Goal: Information Seeking & Learning: Learn about a topic

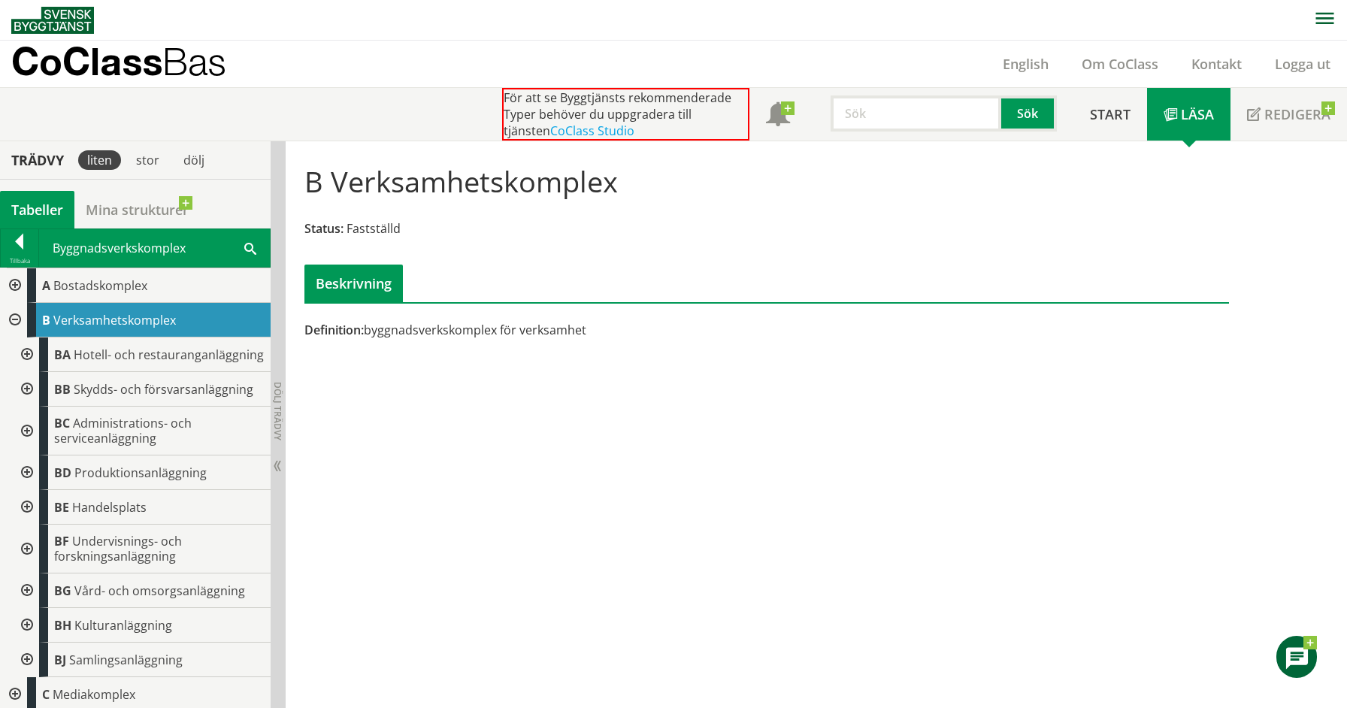
click at [22, 561] on div at bounding box center [25, 549] width 27 height 49
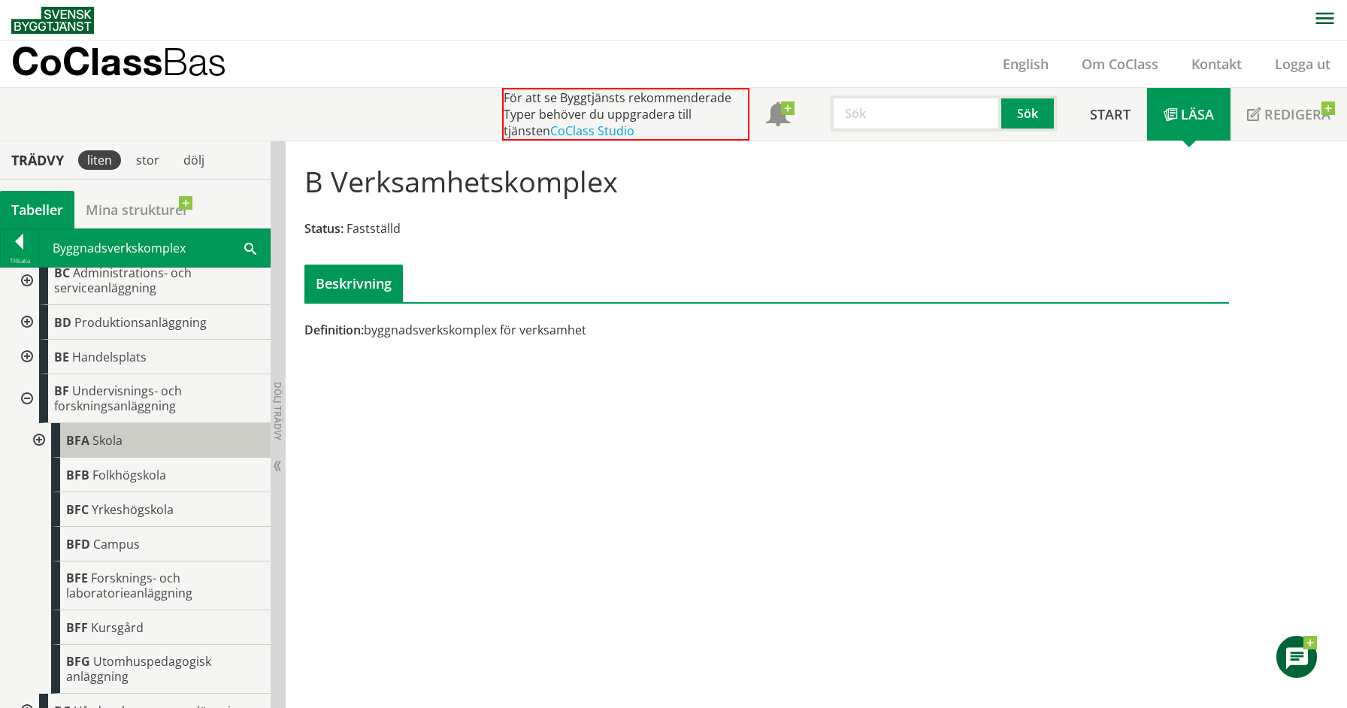
scroll to position [225, 0]
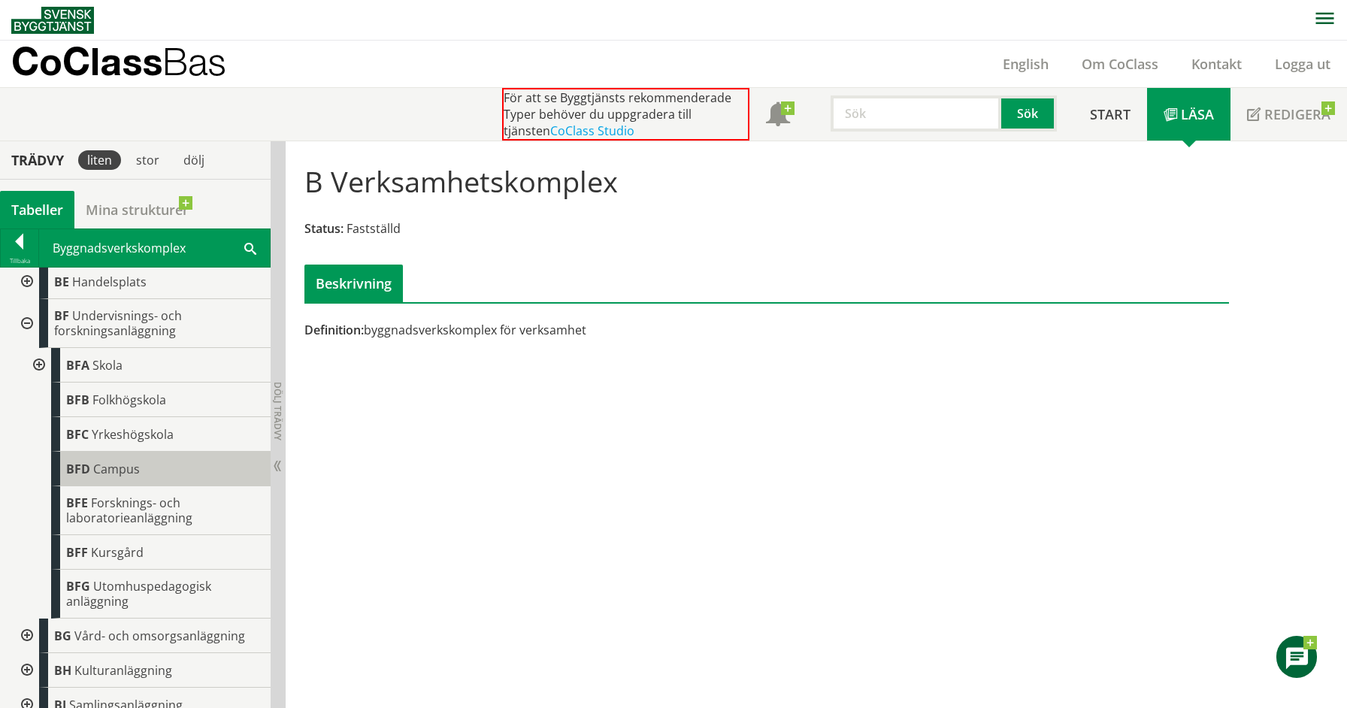
click at [117, 475] on span "Campus" at bounding box center [116, 469] width 47 height 17
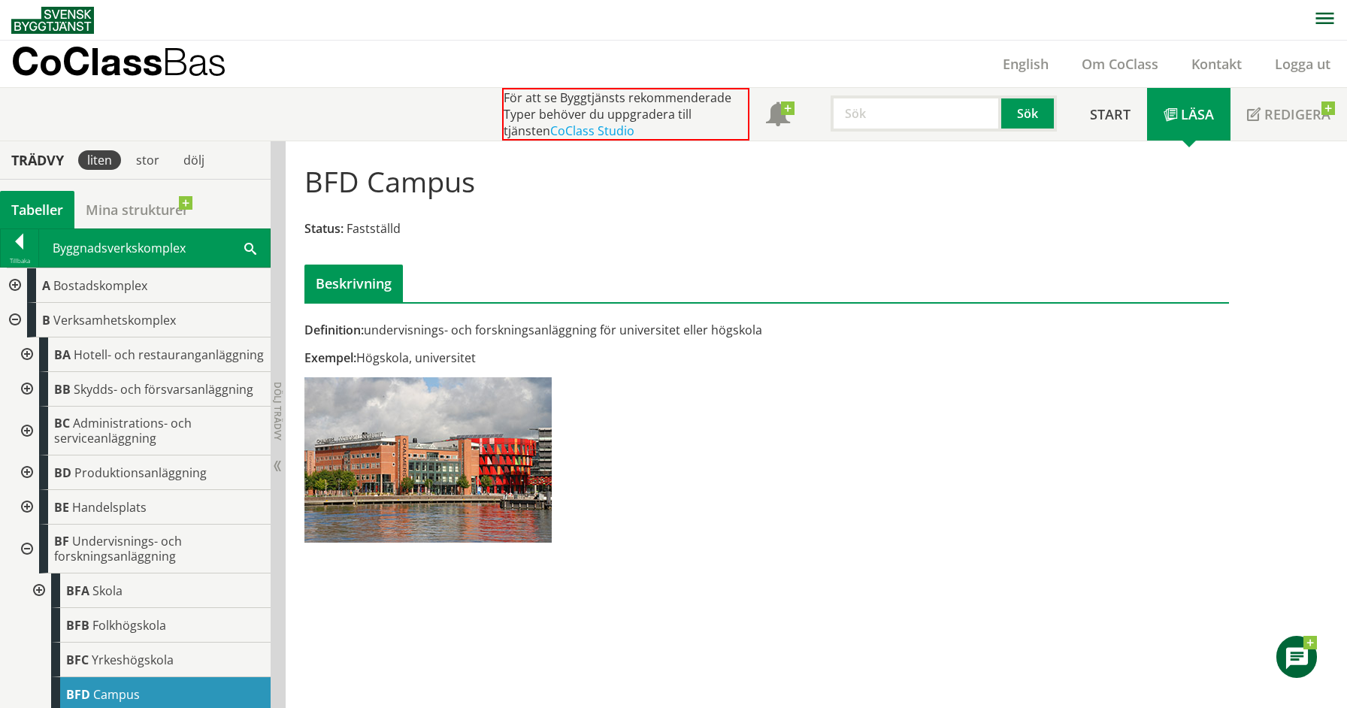
click at [134, 243] on div "Byggnadsverkskomplex Sök" at bounding box center [154, 248] width 231 height 38
click at [135, 252] on div "Byggnadsverkskomplex Sök" at bounding box center [154, 248] width 231 height 38
click at [101, 248] on div "Byggnadsverkskomplex Sök" at bounding box center [154, 248] width 231 height 38
click at [745, 482] on div "Definition: undervisnings- och forskningsanläggning för universitet eller högsk…" at bounding box center [608, 437] width 631 height 231
click at [136, 255] on div "Byggnadsverkskomplex Sök" at bounding box center [154, 248] width 231 height 38
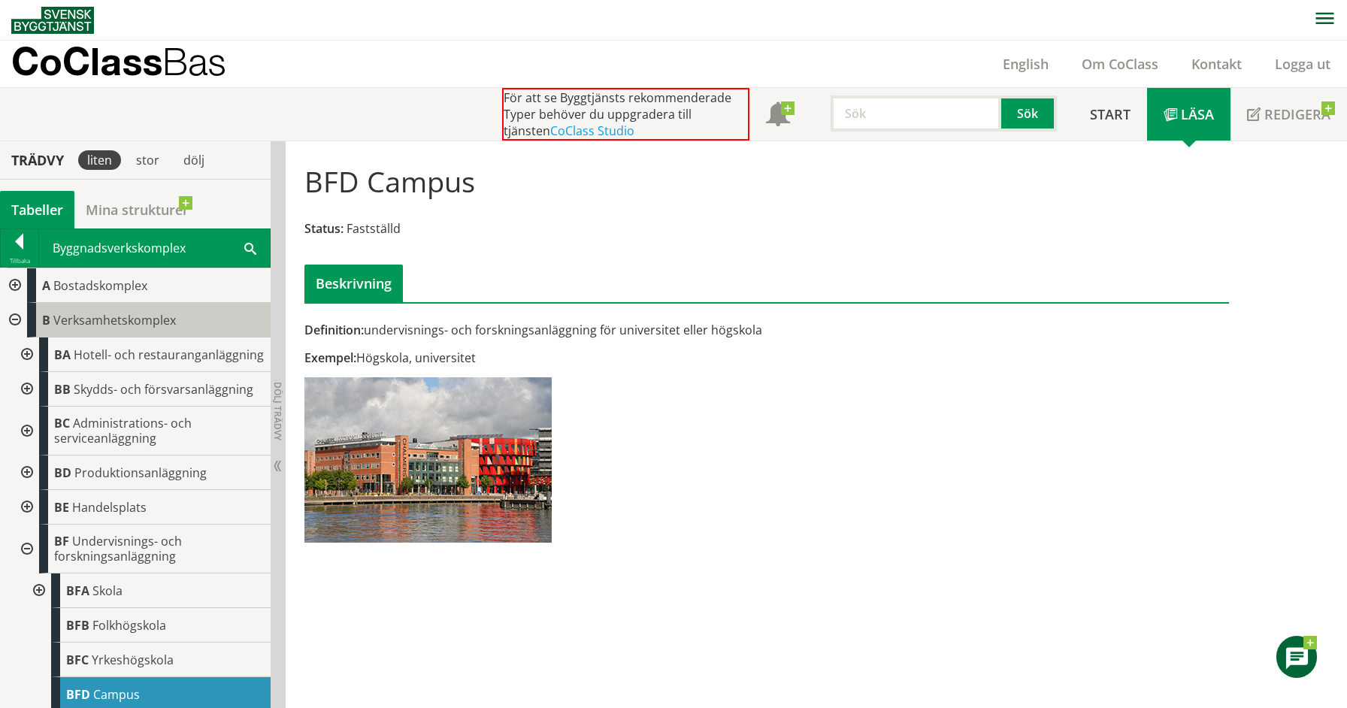
click at [111, 320] on span "Verksamhetskomplex" at bounding box center [114, 320] width 122 height 17
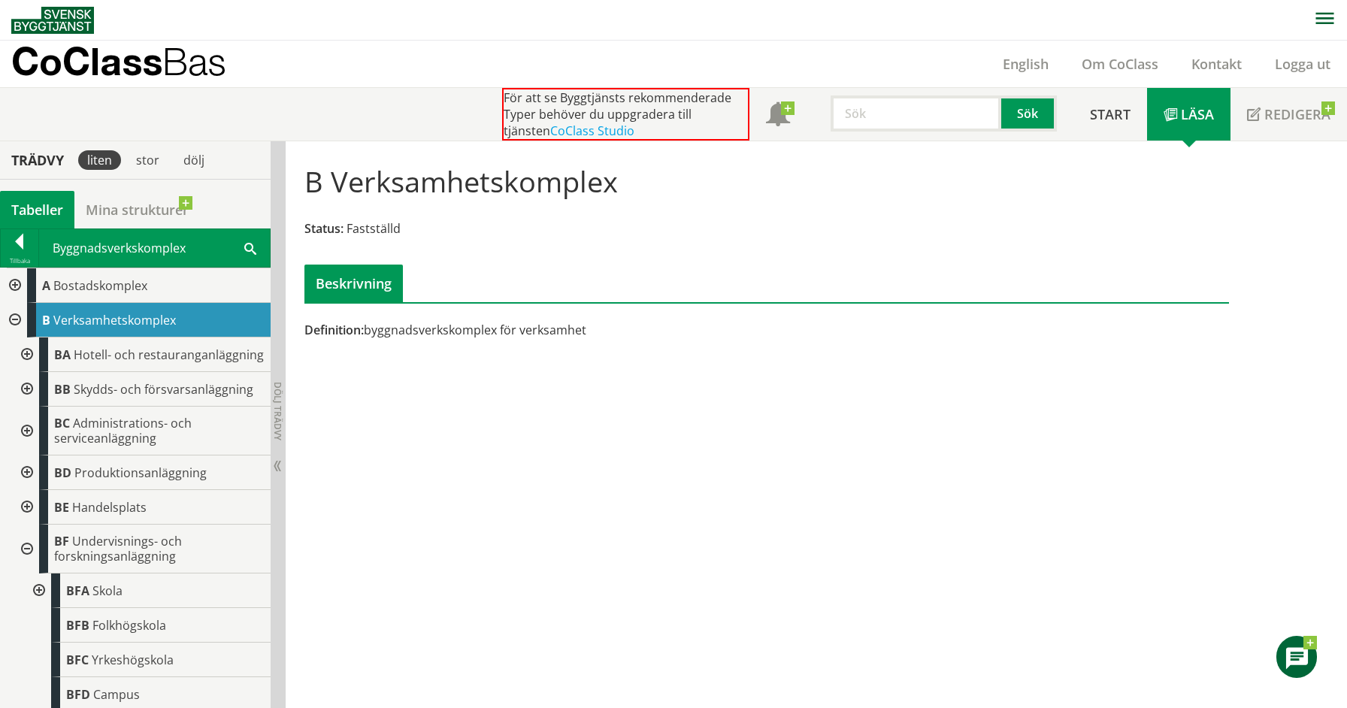
click at [123, 250] on div "Byggnadsverkskomplex Sök" at bounding box center [154, 248] width 231 height 38
click at [23, 247] on div at bounding box center [20, 244] width 38 height 21
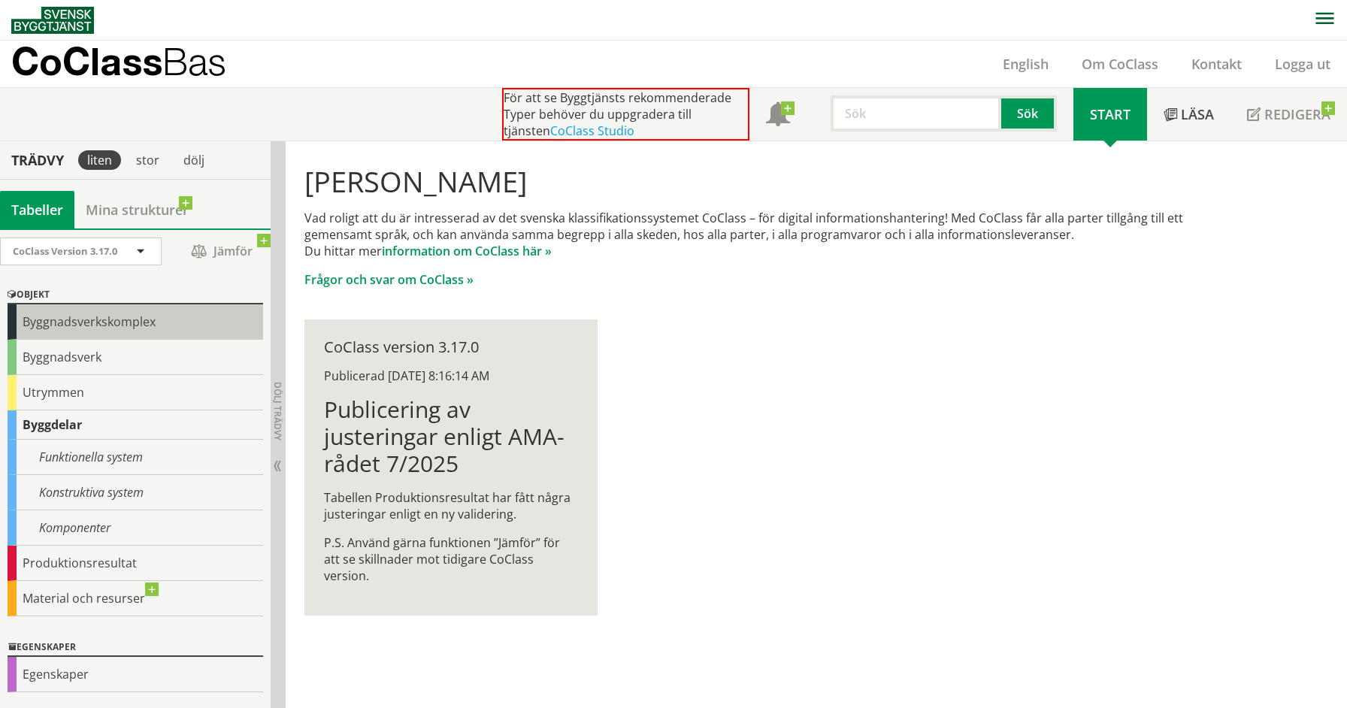
click at [79, 326] on div "Byggnadsverkskomplex" at bounding box center [135, 321] width 255 height 35
